Goal: Find specific page/section: Find specific page/section

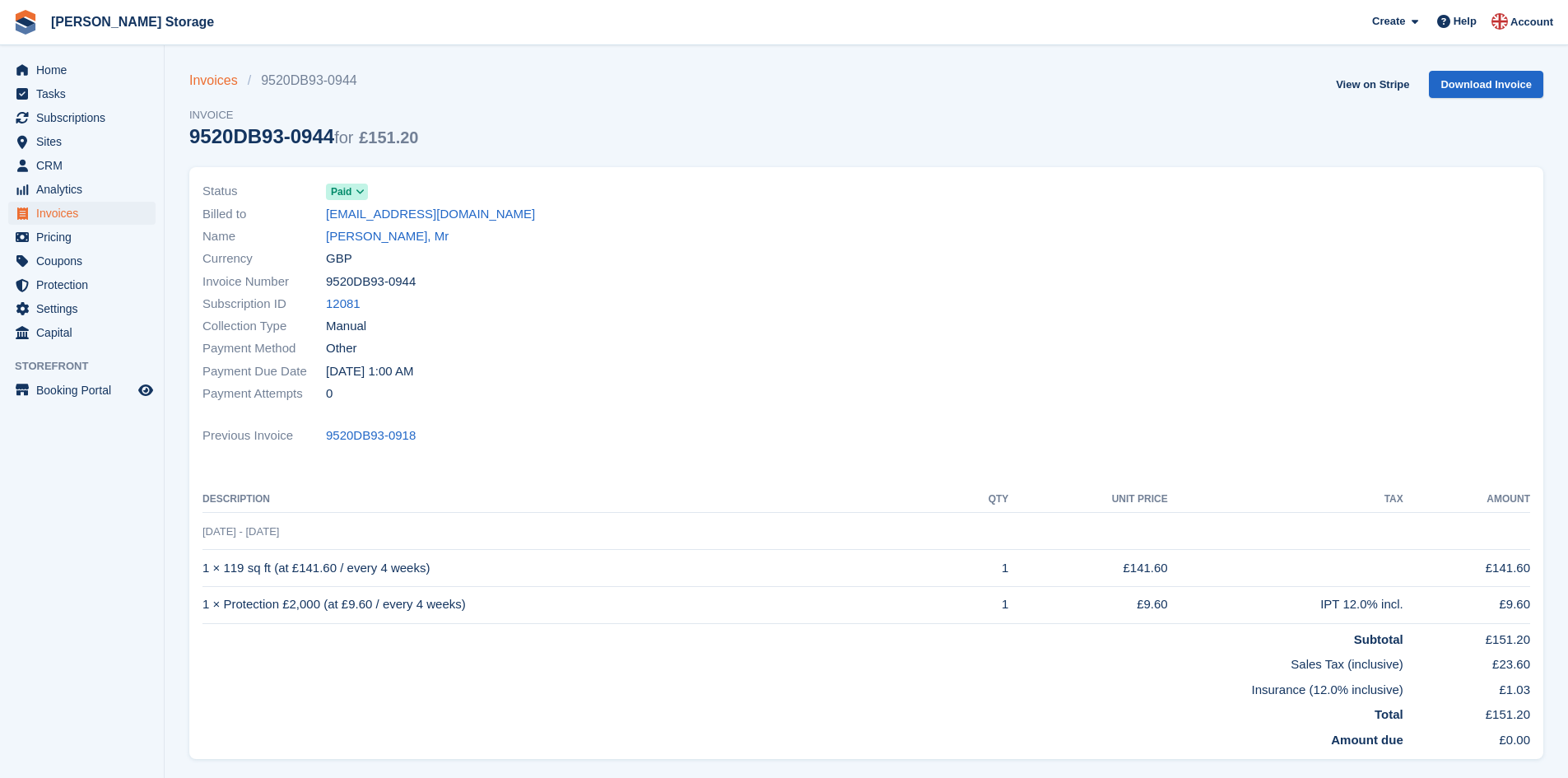
click at [211, 81] on link "Invoices" at bounding box center [218, 80] width 58 height 19
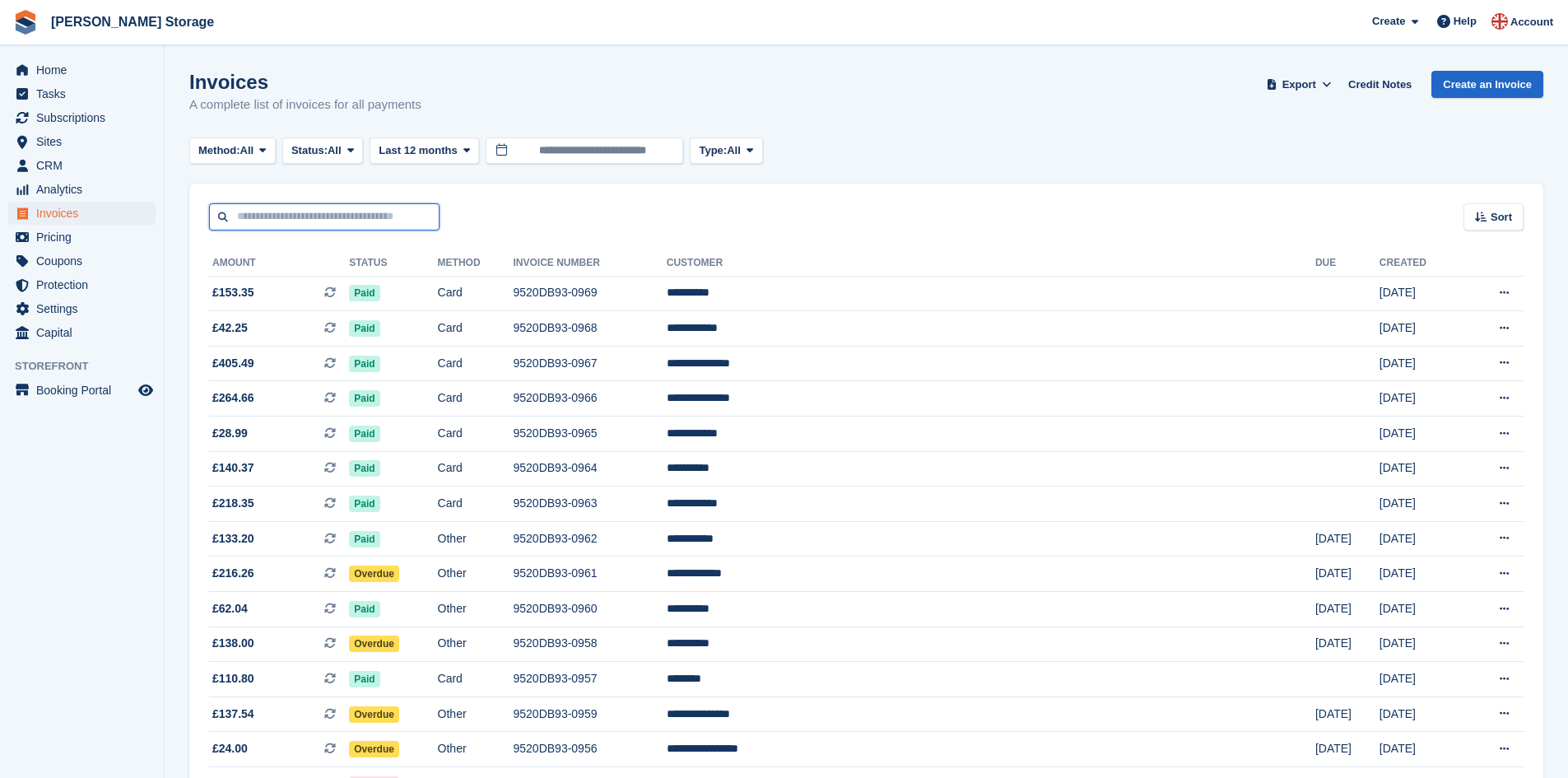
click at [304, 210] on input "text" at bounding box center [324, 217] width 231 height 27
type input "*****"
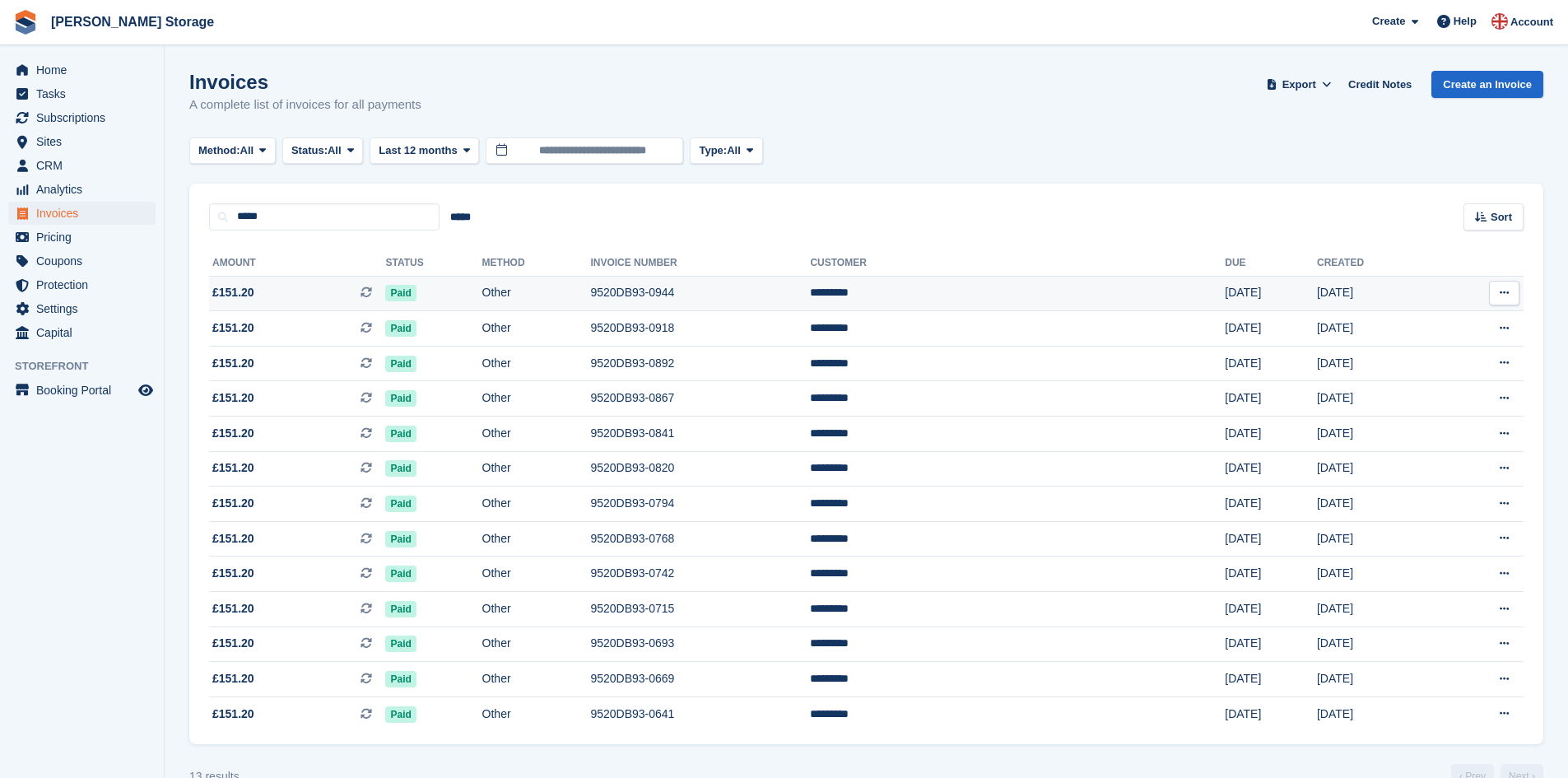
click at [536, 291] on td "Other" at bounding box center [536, 293] width 109 height 35
